Goal: Use online tool/utility

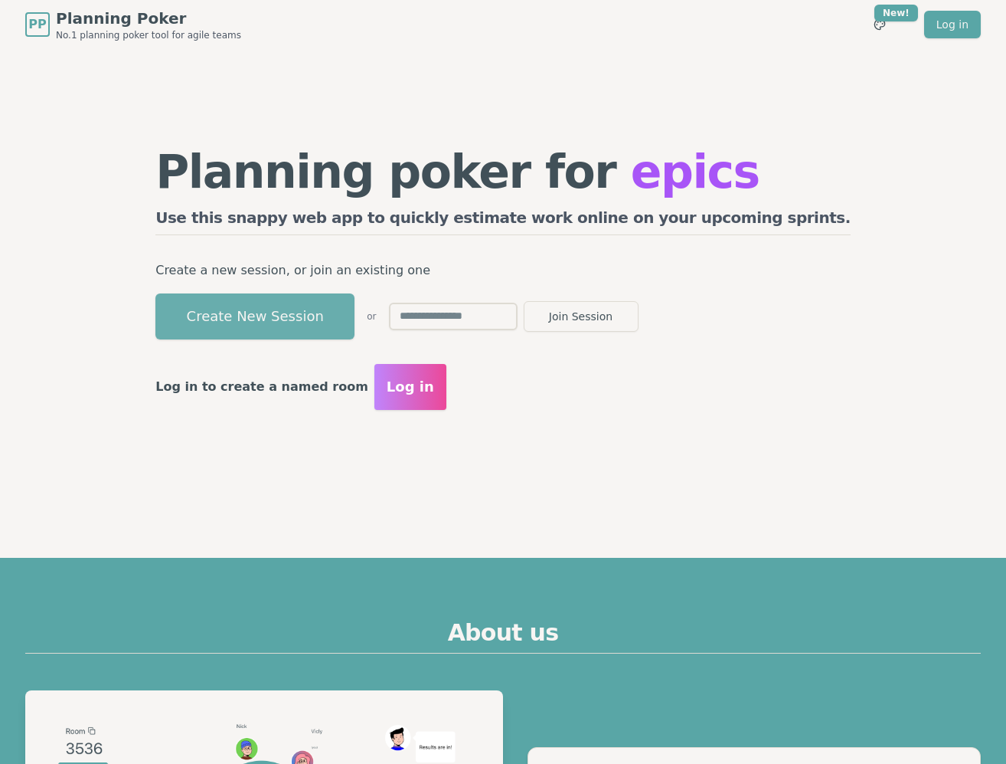
click at [355, 306] on button "Create New Session" at bounding box center [254, 316] width 199 height 46
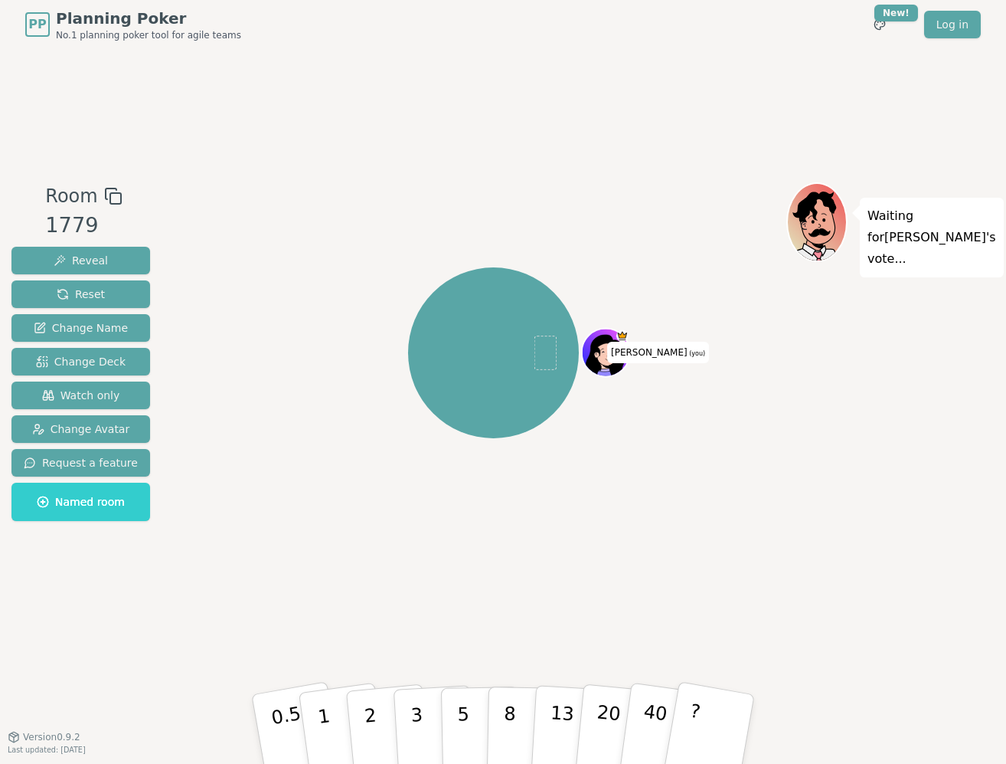
click at [110, 195] on icon at bounding box center [113, 196] width 18 height 18
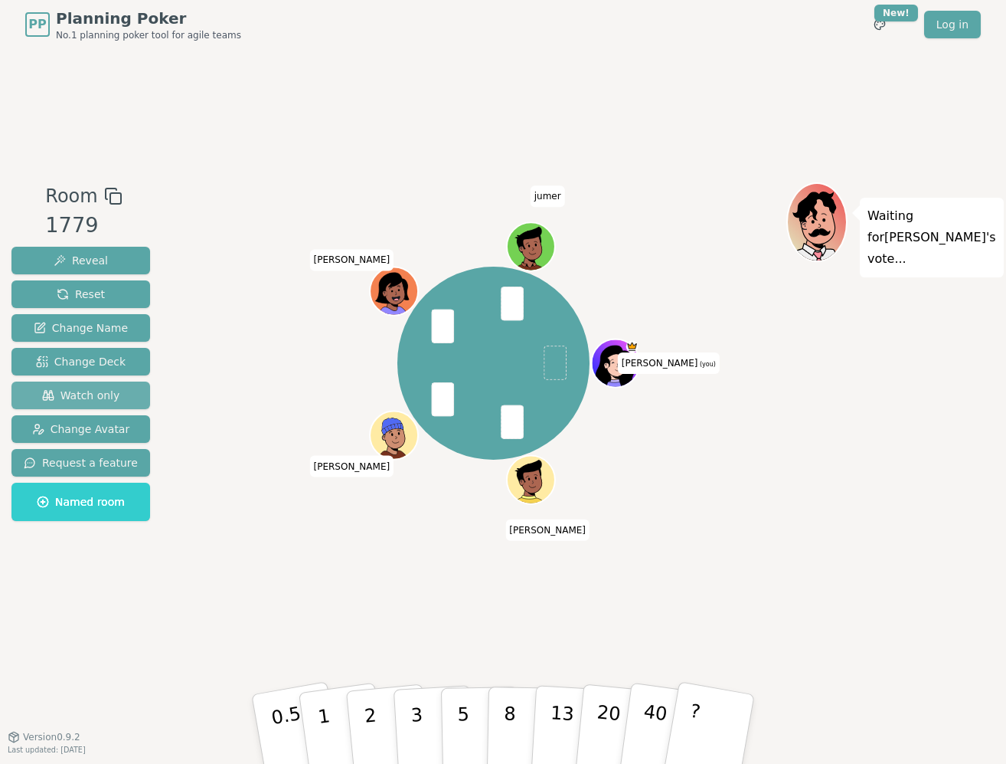
click at [81, 394] on span "Watch only" at bounding box center [81, 395] width 78 height 15
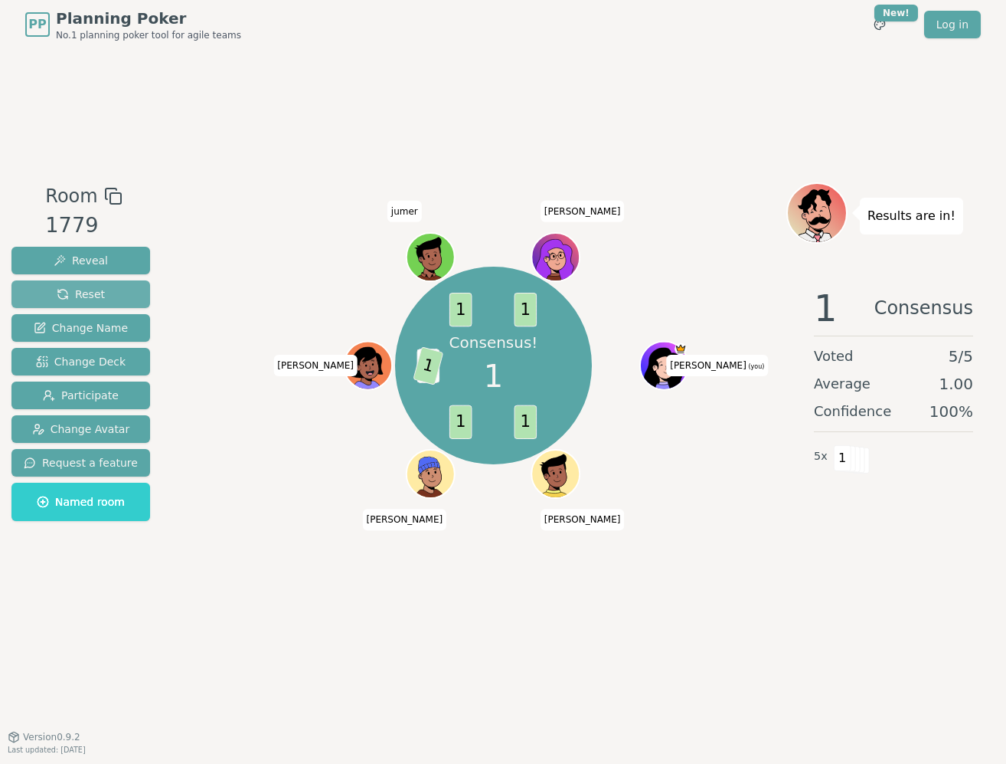
click at [124, 294] on button "Reset" at bounding box center [80, 294] width 139 height 28
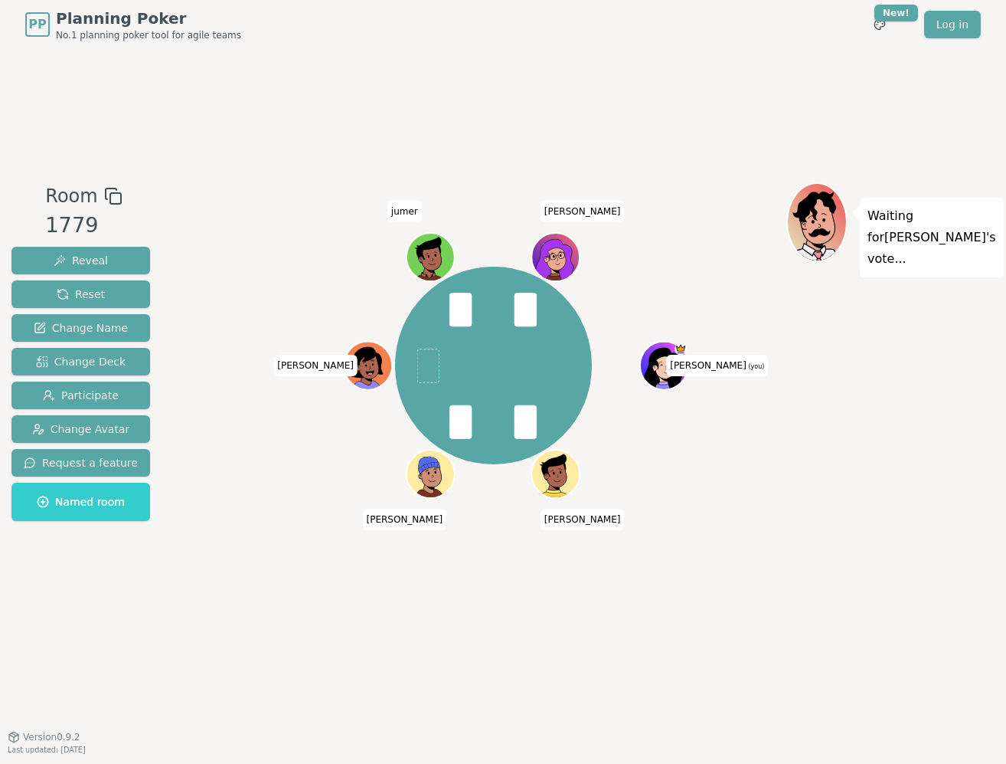
drag, startPoint x: 267, startPoint y: 522, endPoint x: 255, endPoint y: 505, distance: 20.4
click at [255, 505] on div "[PERSON_NAME] (you) [PERSON_NAME] [PERSON_NAME] [PERSON_NAME]" at bounding box center [494, 366] width 586 height 312
